Goal: Transaction & Acquisition: Purchase product/service

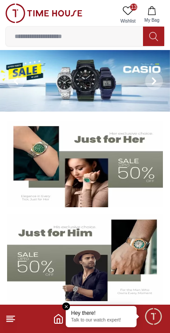
click at [47, 77] on img at bounding box center [85, 81] width 170 height 62
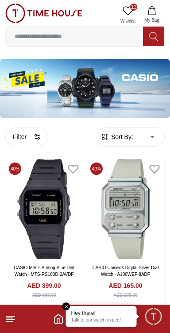
click at [15, 318] on icon at bounding box center [10, 319] width 11 height 11
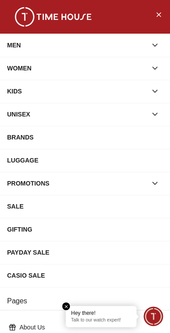
click at [90, 43] on div "MEN" at bounding box center [77, 45] width 140 height 16
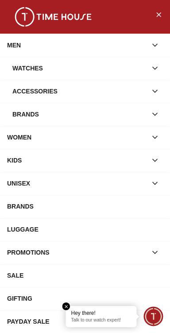
click at [30, 67] on div "Watches" at bounding box center [79, 68] width 135 height 16
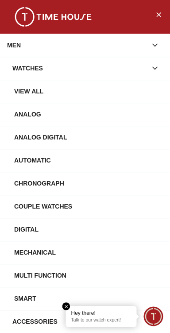
click at [137, 99] on div "View All" at bounding box center [85, 91] width 170 height 23
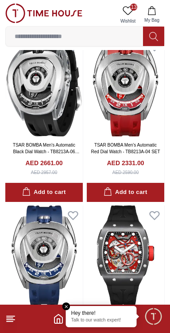
scroll to position [382, 0]
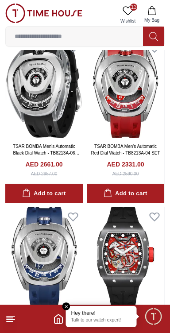
click at [23, 319] on footer at bounding box center [85, 319] width 170 height 28
click at [21, 320] on footer at bounding box center [85, 319] width 170 height 28
click at [14, 322] on icon at bounding box center [10, 319] width 11 height 11
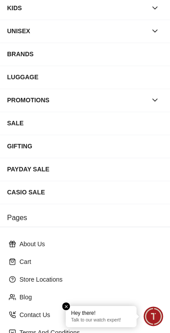
scroll to position [165, 0]
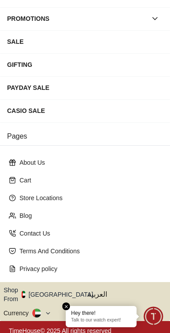
click at [97, 292] on icon "button" at bounding box center [98, 295] width 3 height 7
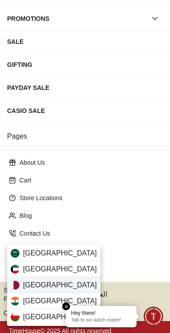
click at [66, 286] on div "[GEOGRAPHIC_DATA]" at bounding box center [54, 286] width 94 height 16
